Goal: Information Seeking & Learning: Learn about a topic

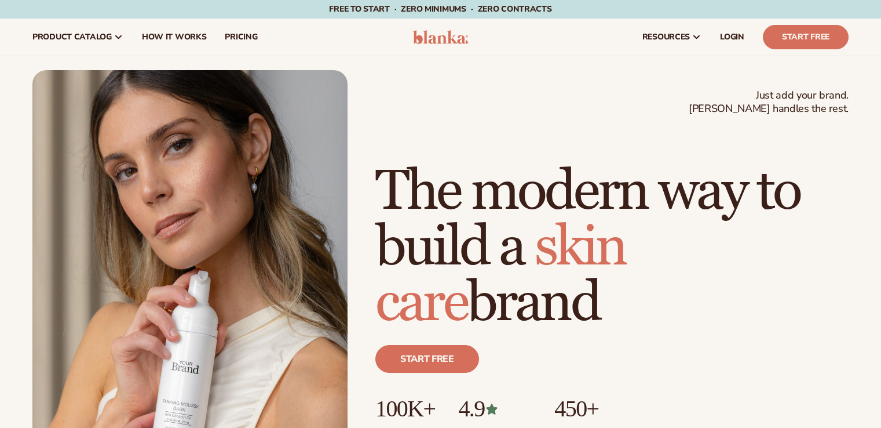
scroll to position [374, 0]
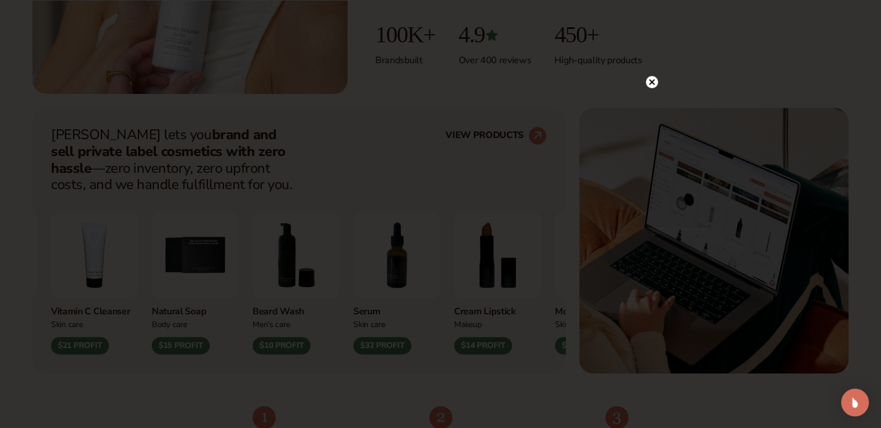
click at [656, 79] on circle at bounding box center [652, 82] width 12 height 12
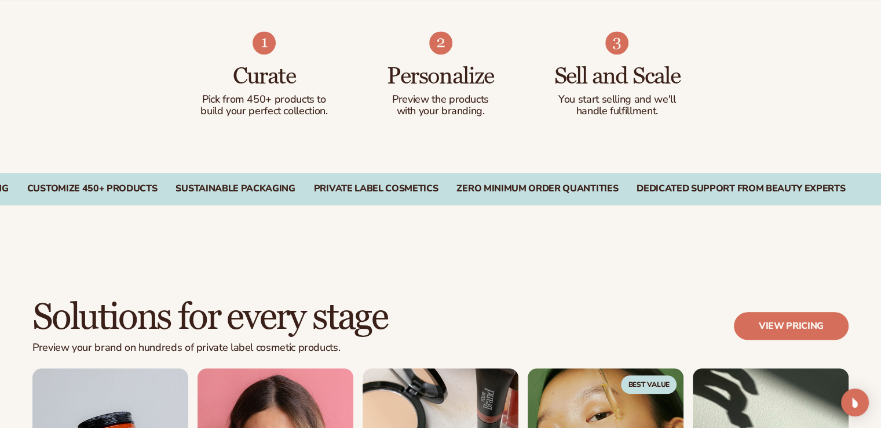
scroll to position [1121, 0]
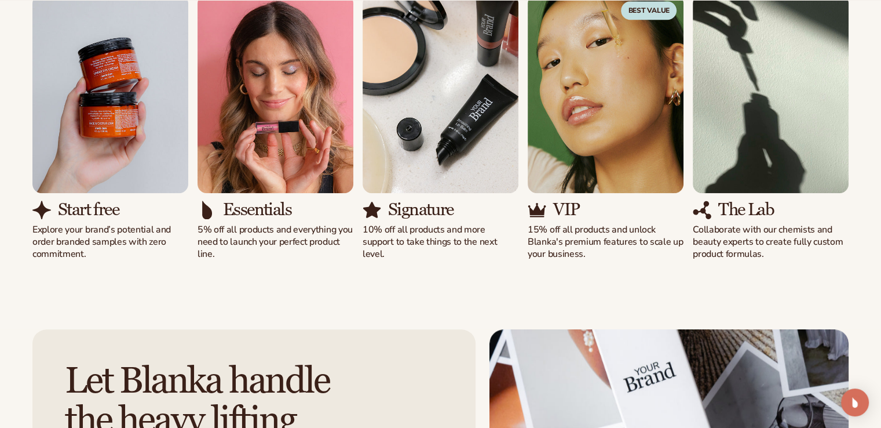
click at [111, 170] on img "1 / 5" at bounding box center [110, 93] width 156 height 199
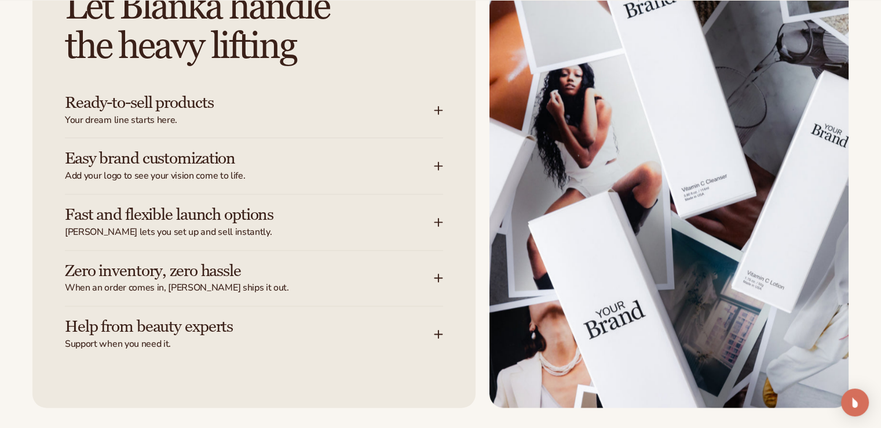
click at [138, 112] on h3 "Ready-to-sell products" at bounding box center [232, 103] width 334 height 18
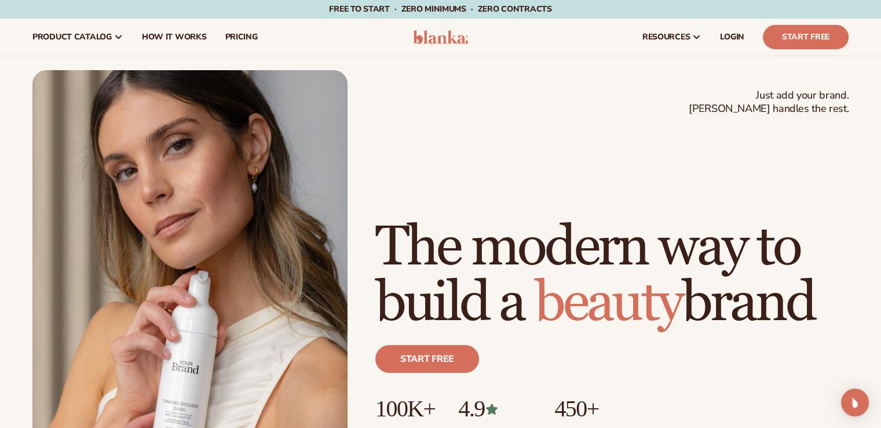
scroll to position [374, 0]
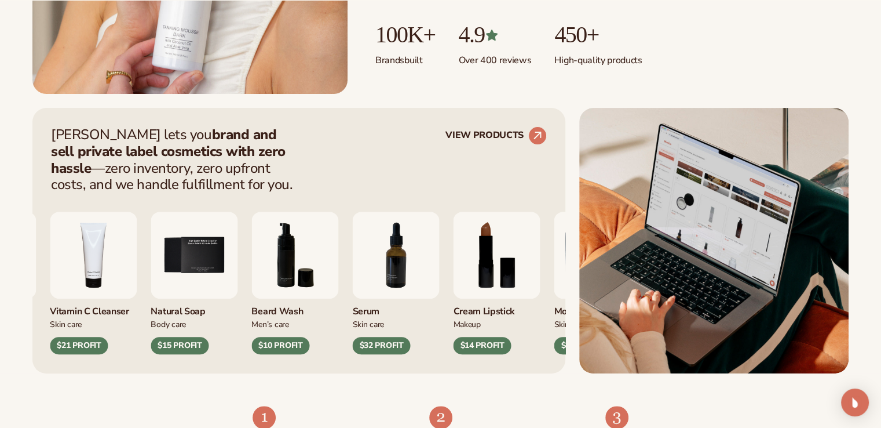
click at [101, 348] on div "$21 PROFIT" at bounding box center [79, 345] width 58 height 17
click at [86, 279] on img "4 / 9" at bounding box center [93, 254] width 87 height 87
click at [536, 130] on circle at bounding box center [537, 135] width 25 height 25
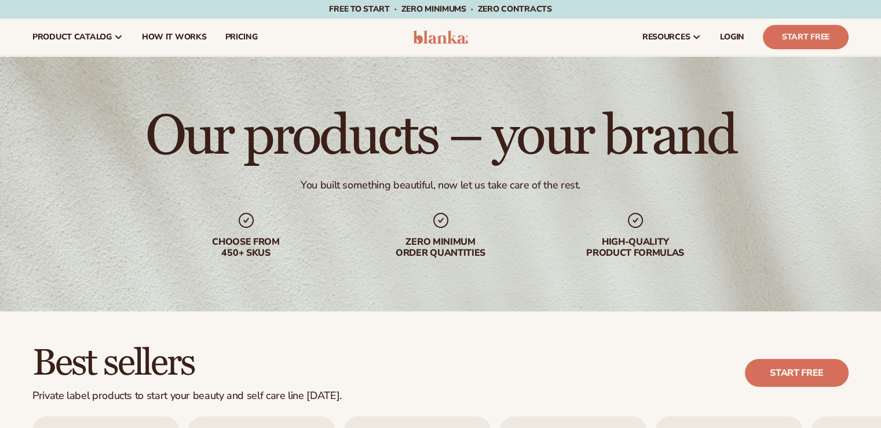
scroll to position [374, 0]
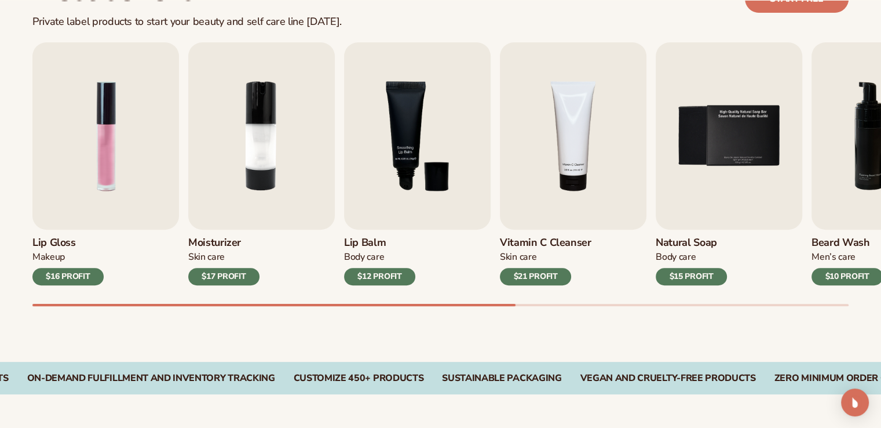
click at [203, 240] on h3 "Moisturizer" at bounding box center [223, 242] width 71 height 13
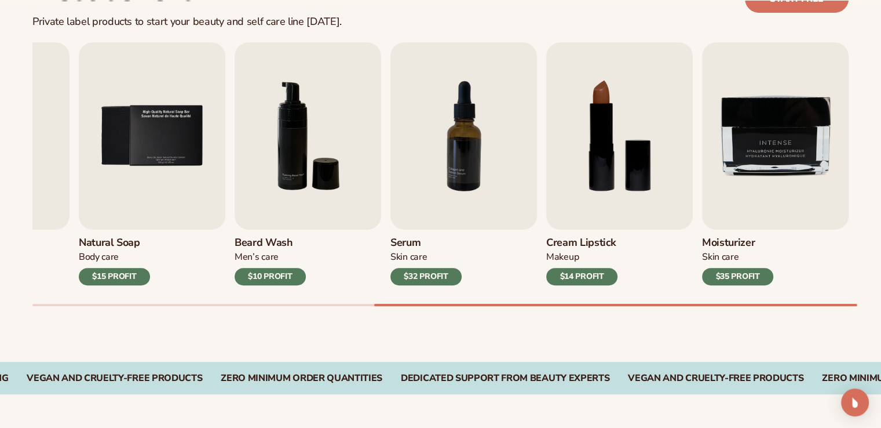
click at [688, 328] on div "Best sellers Private label products to start your beauty and self care line tod…" at bounding box center [440, 149] width 881 height 424
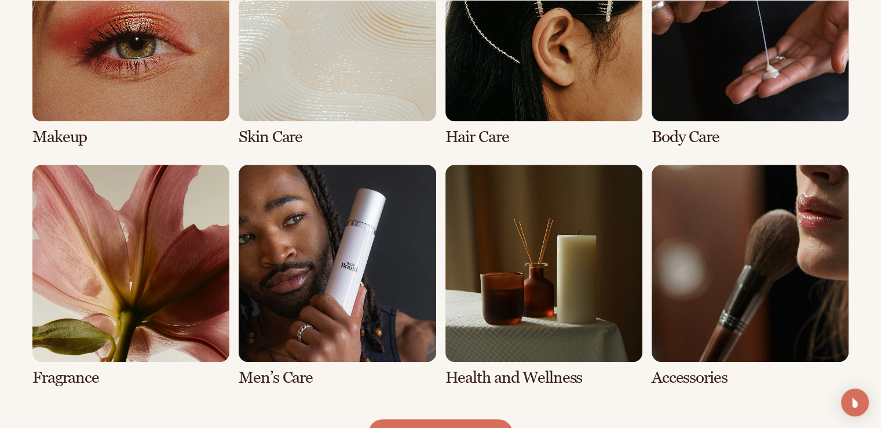
scroll to position [1004, 0]
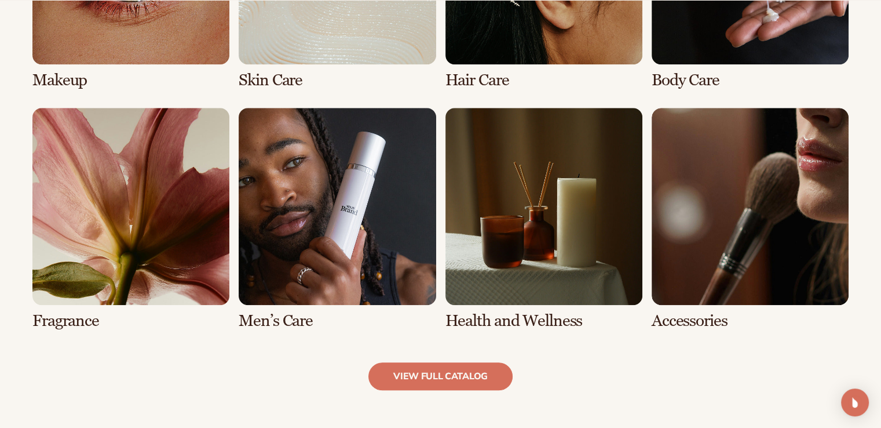
click at [517, 188] on link "7 / 8" at bounding box center [543, 219] width 197 height 222
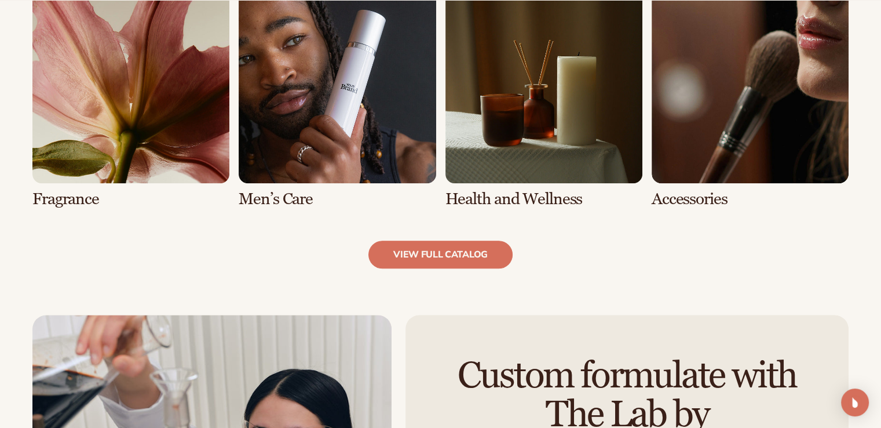
scroll to position [1132, 0]
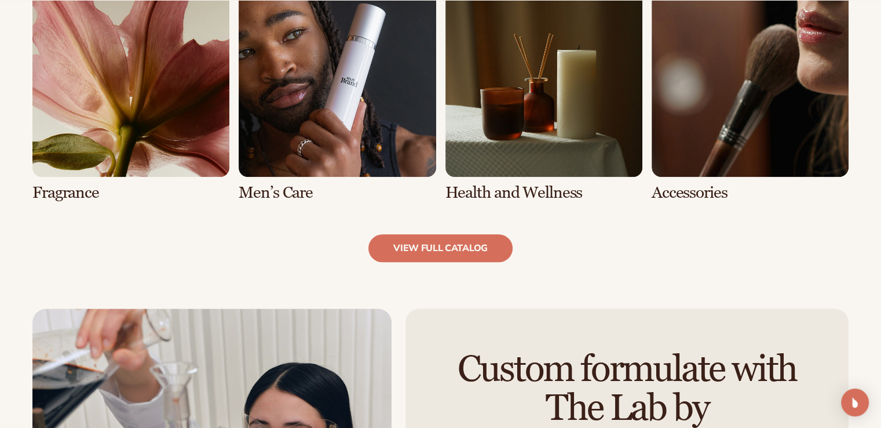
click at [527, 127] on link "7 / 8" at bounding box center [543, 91] width 197 height 222
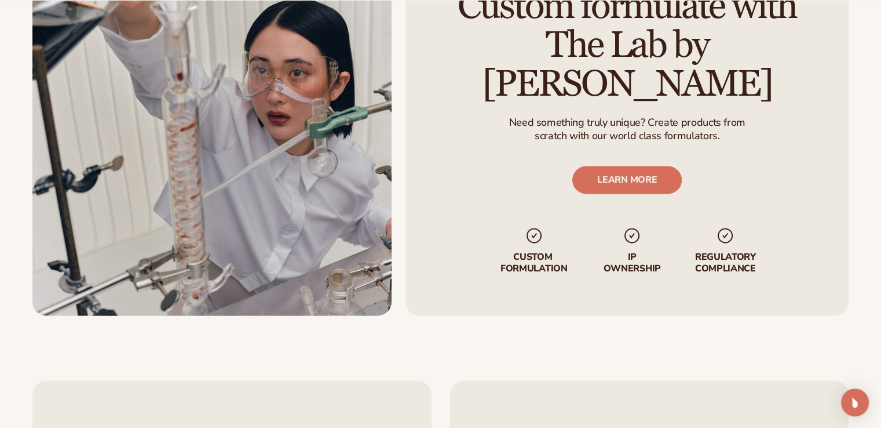
scroll to position [1869, 0]
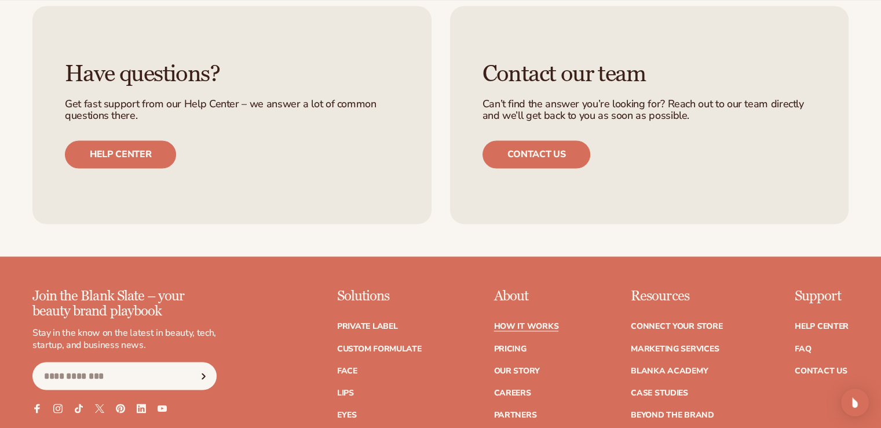
click at [521, 324] on link "How It Works" at bounding box center [526, 326] width 65 height 8
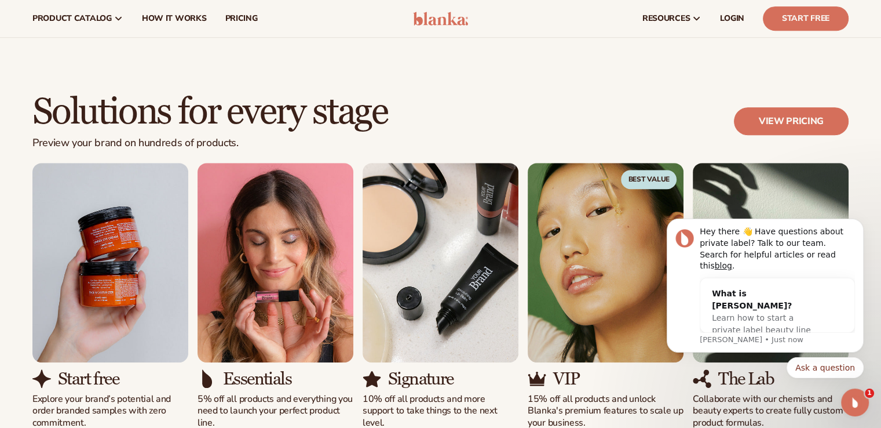
scroll to position [635, 0]
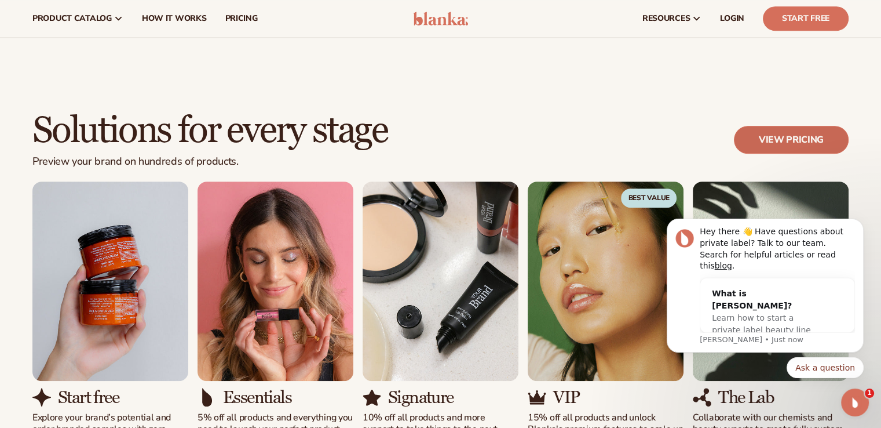
click at [786, 143] on link "View pricing" at bounding box center [791, 140] width 115 height 28
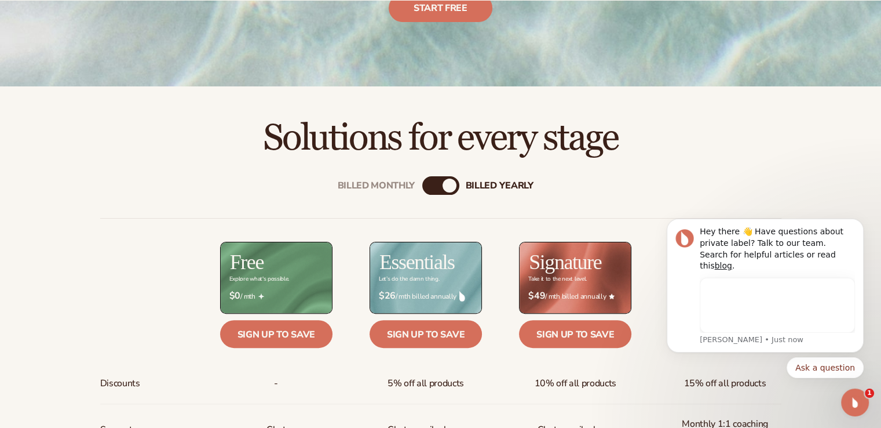
scroll to position [290, 0]
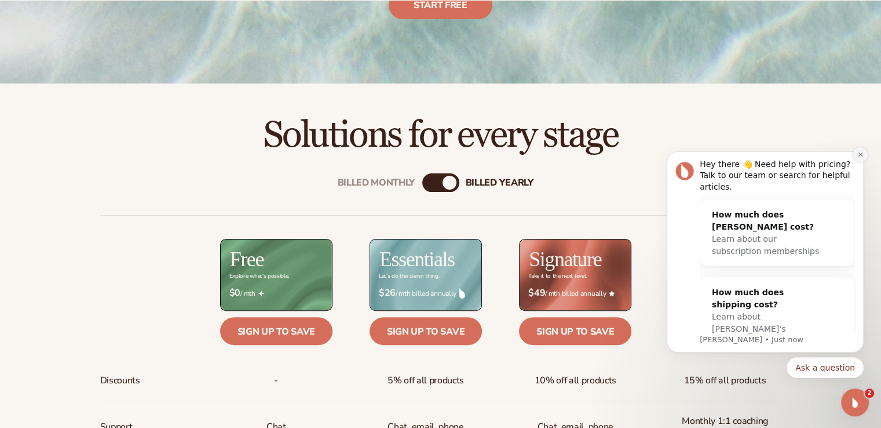
click at [860, 157] on icon "Dismiss notification" at bounding box center [860, 154] width 6 height 6
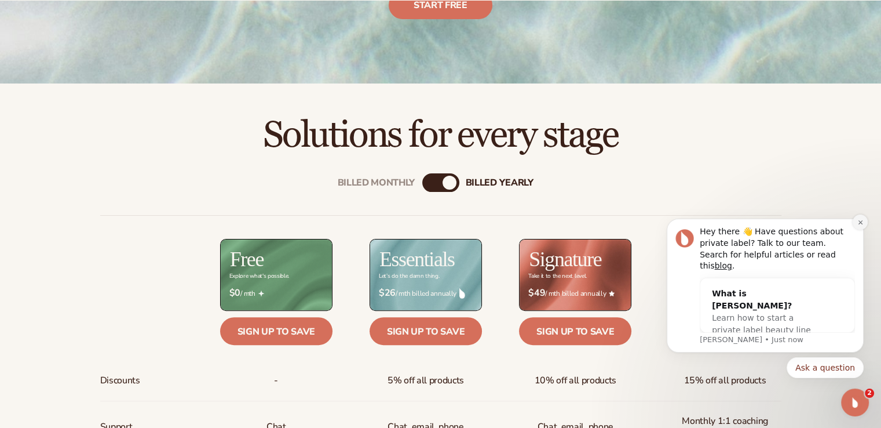
click at [855, 229] on button "Dismiss notification" at bounding box center [860, 221] width 15 height 15
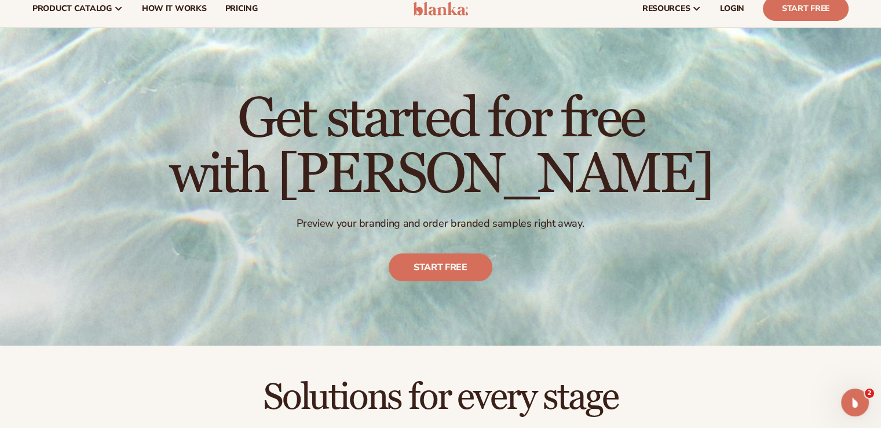
scroll to position [5, 0]
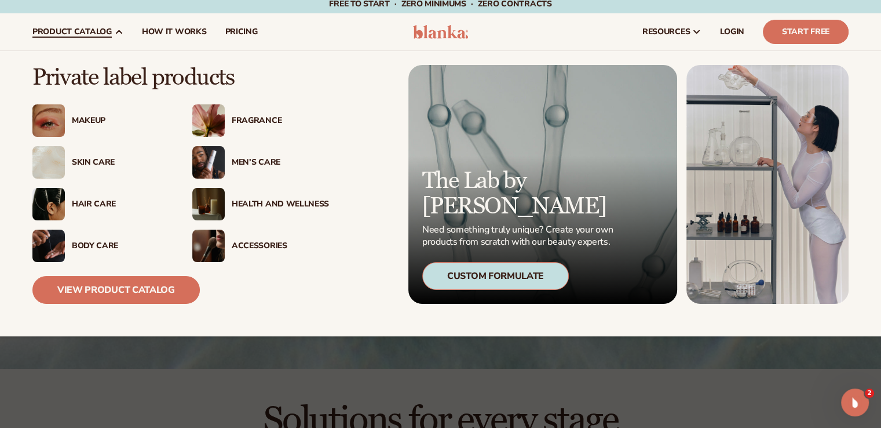
click at [222, 207] on img at bounding box center [208, 204] width 32 height 32
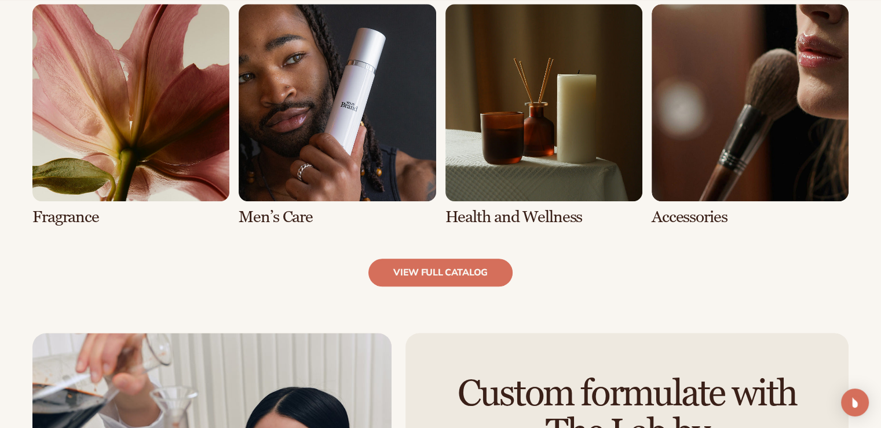
scroll to position [1112, 0]
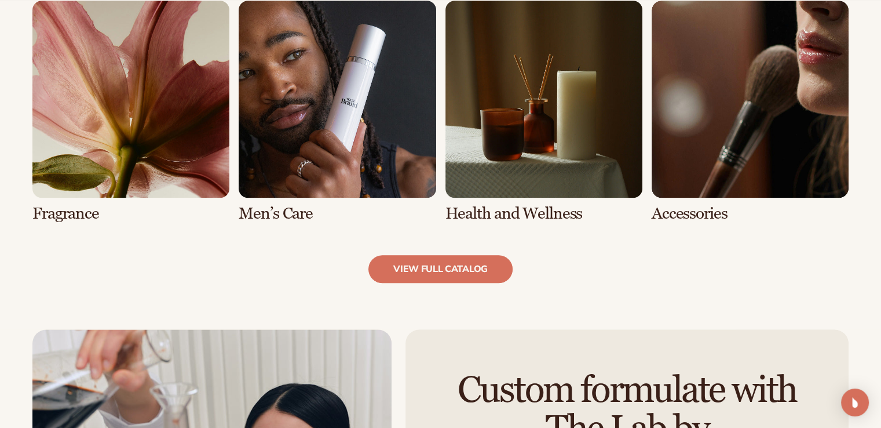
drag, startPoint x: 885, startPoint y: 45, endPoint x: 877, endPoint y: 221, distance: 176.3
click at [449, 264] on link "view full catalog" at bounding box center [440, 269] width 144 height 28
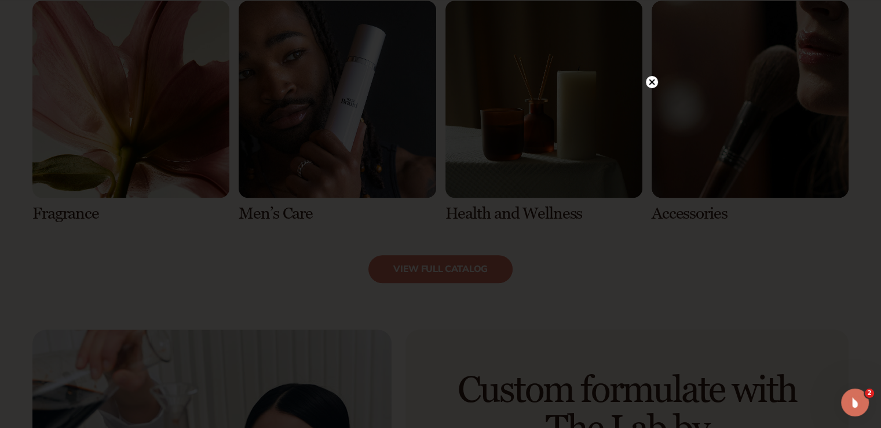
click at [653, 81] on icon at bounding box center [652, 82] width 12 height 12
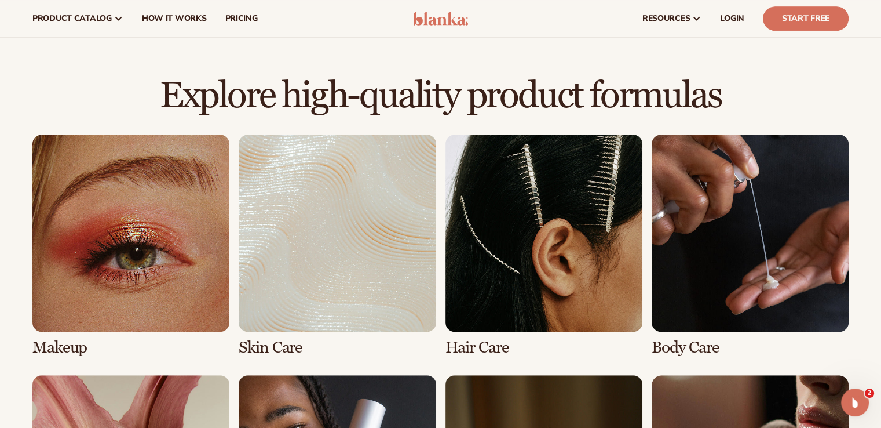
scroll to position [364, 0]
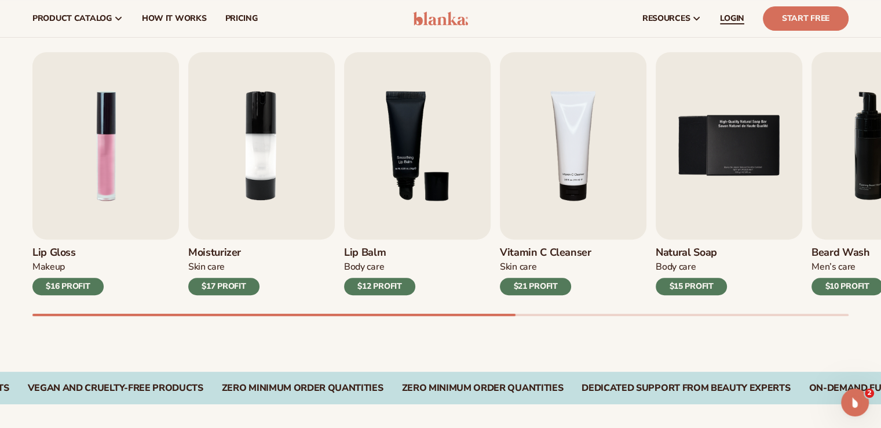
click at [720, 18] on span "LOGIN" at bounding box center [732, 18] width 24 height 9
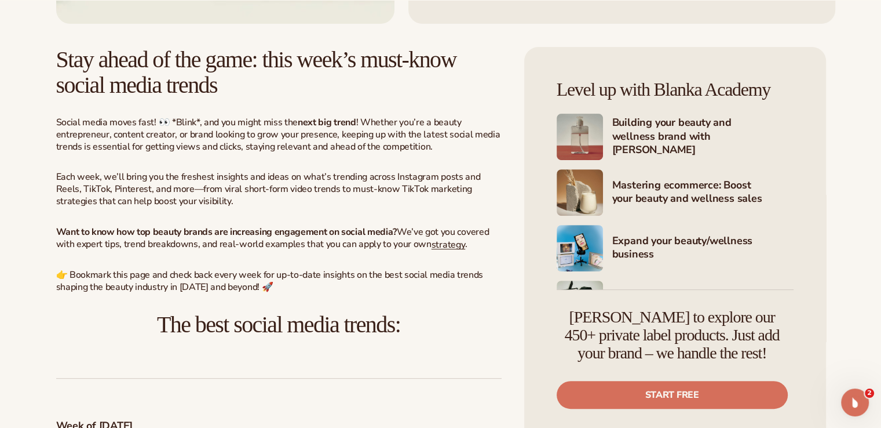
click at [656, 186] on h4 "Mastering ecommerce: Boost your beauty and wellness sales" at bounding box center [702, 192] width 181 height 28
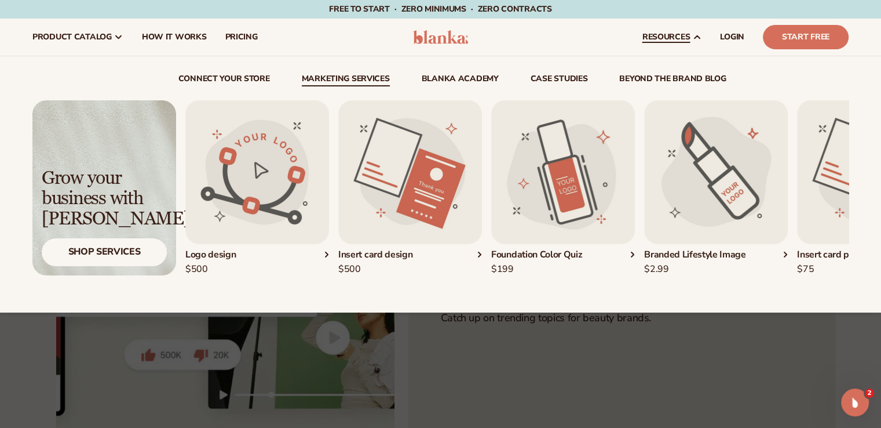
click at [664, 75] on link "beyond the brand blog" at bounding box center [672, 81] width 107 height 12
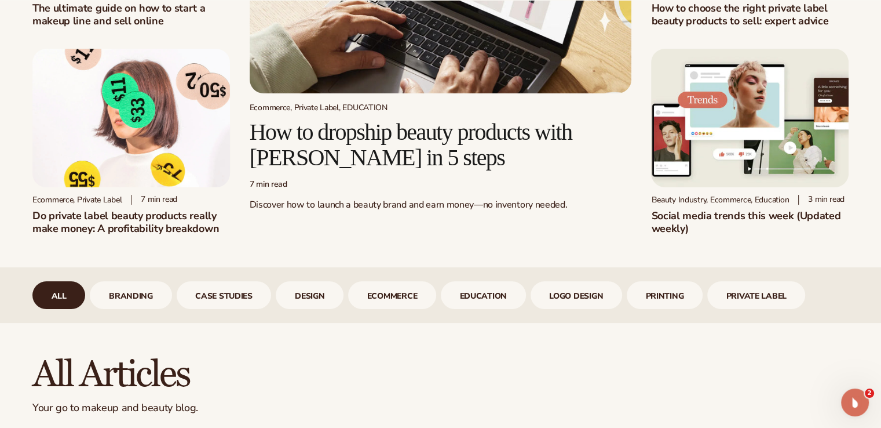
drag, startPoint x: 885, startPoint y: 20, endPoint x: 887, endPoint y: 47, distance: 26.8
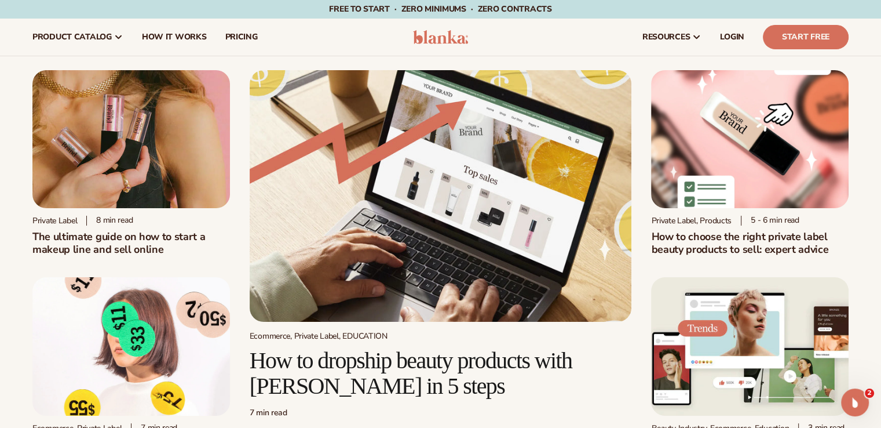
drag, startPoint x: 876, startPoint y: 32, endPoint x: 874, endPoint y: 48, distance: 15.8
click at [874, 48] on header "Cart product catalog The Lab by Blanka" at bounding box center [440, 37] width 881 height 37
click at [457, 39] on img at bounding box center [440, 37] width 55 height 14
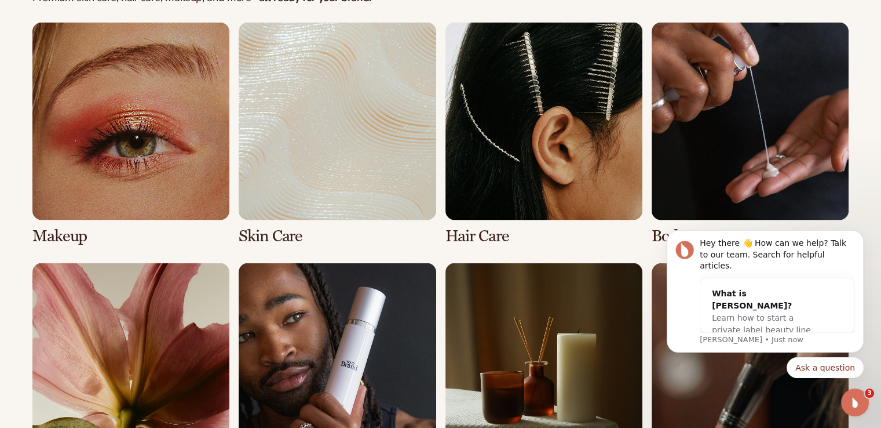
scroll to position [2617, 0]
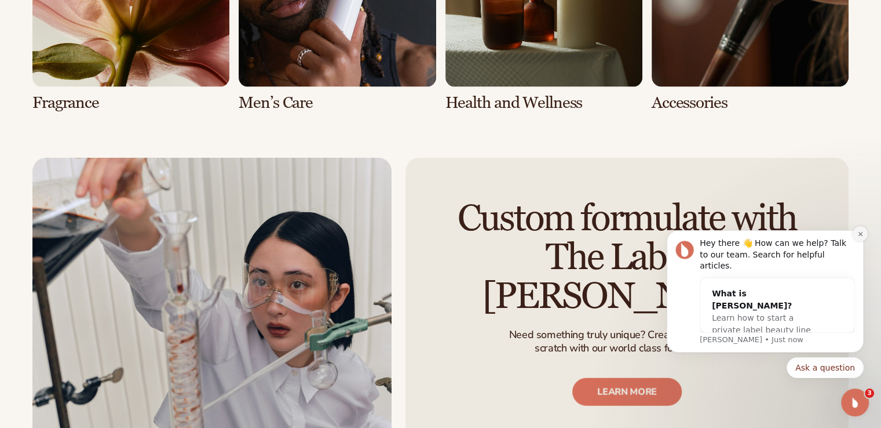
click at [860, 237] on icon "Dismiss notification" at bounding box center [860, 234] width 6 height 6
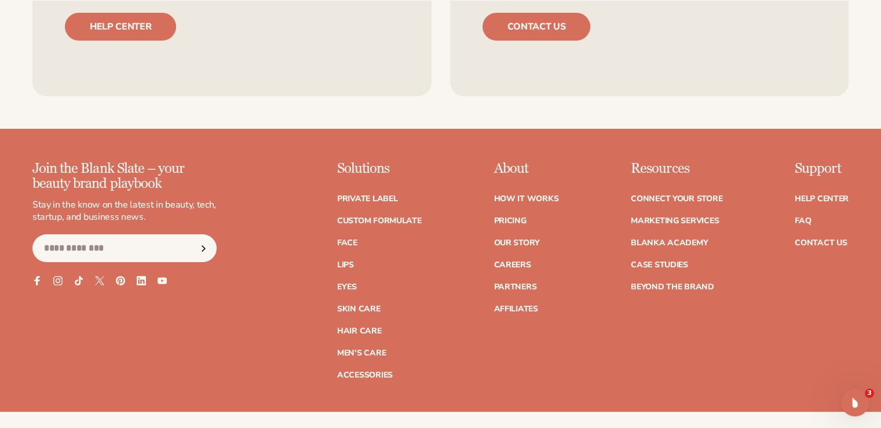
scroll to position [4634, 0]
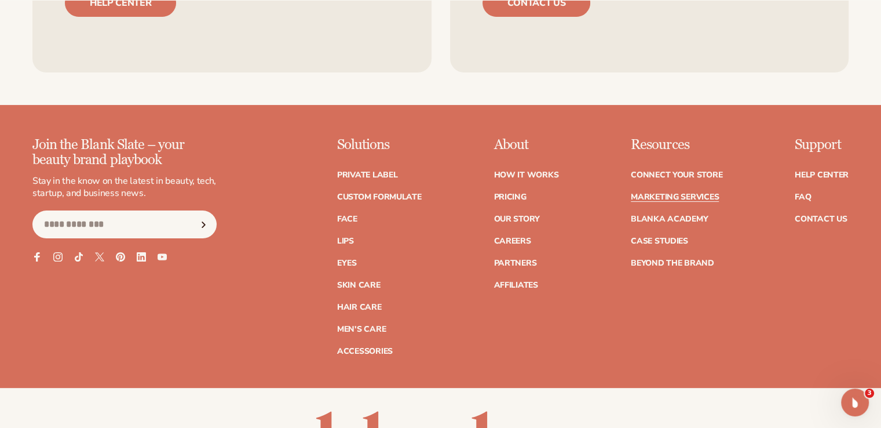
click at [699, 201] on link "Marketing services" at bounding box center [675, 197] width 88 height 8
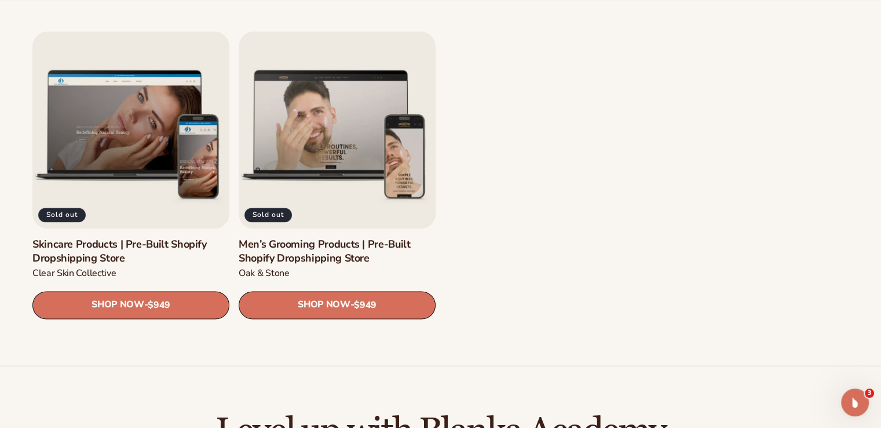
scroll to position [1634, 0]
